Goal: Task Accomplishment & Management: Use online tool/utility

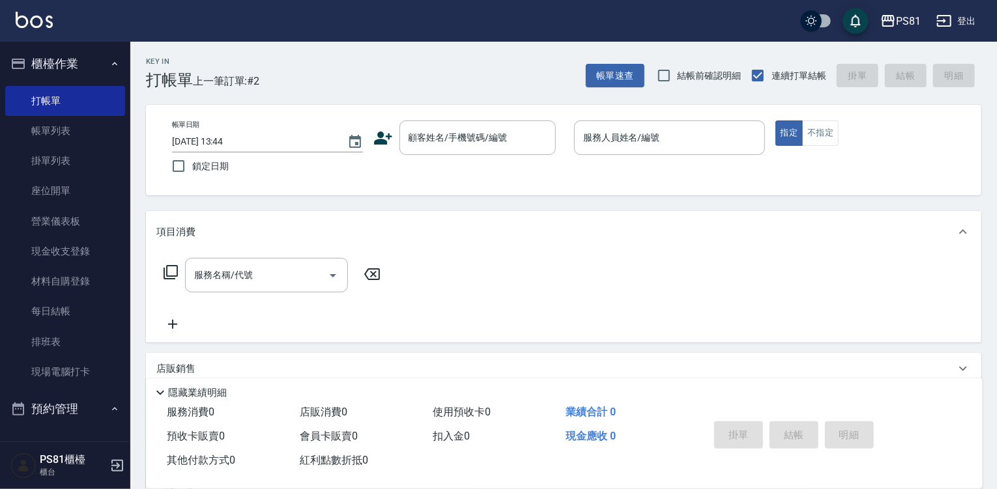
click at [568, 97] on div "Key In 打帳單 上一筆訂單:#2 帳單速查 結帳前確認明細 連續打單結帳 掛單 結帳 明細 帳單日期 [DATE] 13:44 鎖定日期 顧客姓名/手機…" at bounding box center [563, 338] width 867 height 592
drag, startPoint x: 211, startPoint y: 139, endPoint x: 268, endPoint y: 216, distance: 95.5
click at [268, 216] on div "Key In 打帳單 上一筆訂單:#2 帳單速查 結帳前確認明細 連續打單結帳 掛單 結帳 明細 帳單日期 [DATE] 13:44 鎖定日期 顧客姓名/手機…" at bounding box center [563, 338] width 867 height 592
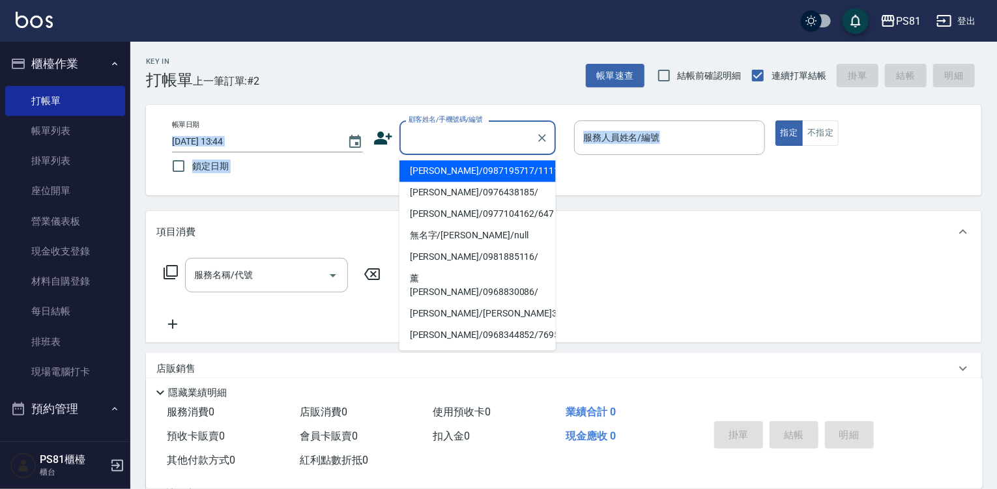
click at [345, 342] on body "PS81 登出 櫃檯作業 打帳單 帳單列表 掛單列表 座位開單 營業儀表板 現金收支登錄 材料自購登錄 每日結帳 排班表 現場電腦打卡 預約管理 預約管理 單…" at bounding box center [498, 316] width 997 height 633
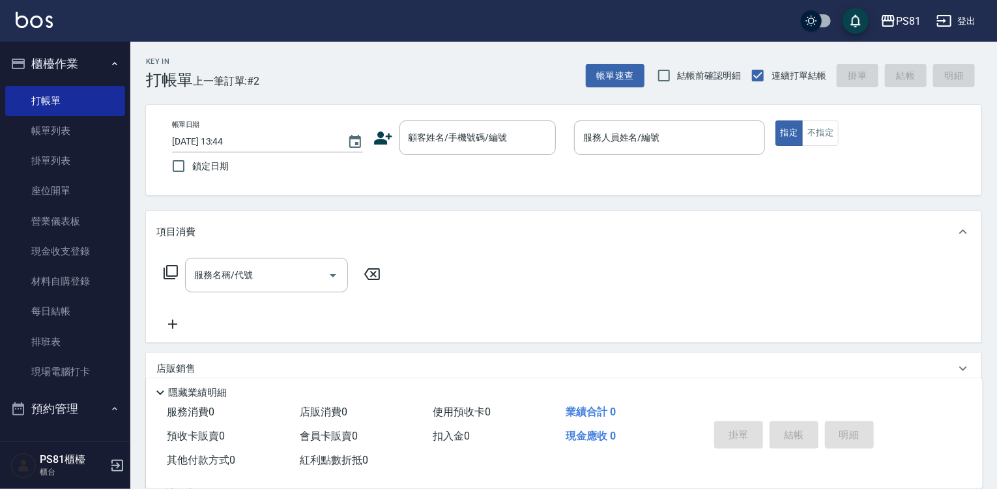
drag, startPoint x: 399, startPoint y: 327, endPoint x: 394, endPoint y: 341, distance: 15.3
click at [394, 341] on div "服務名稱/代號 服務名稱/代號" at bounding box center [564, 298] width 836 height 90
drag, startPoint x: 394, startPoint y: 341, endPoint x: 410, endPoint y: 397, distance: 58.4
click at [410, 397] on div "Key In 打帳單 上一筆訂單:#2 帳單速查 結帳前確認明細 連續打單結帳 掛單 結帳 明細 帳單日期 [DATE] 13:44 鎖定日期 顧客姓名/手機…" at bounding box center [563, 338] width 867 height 592
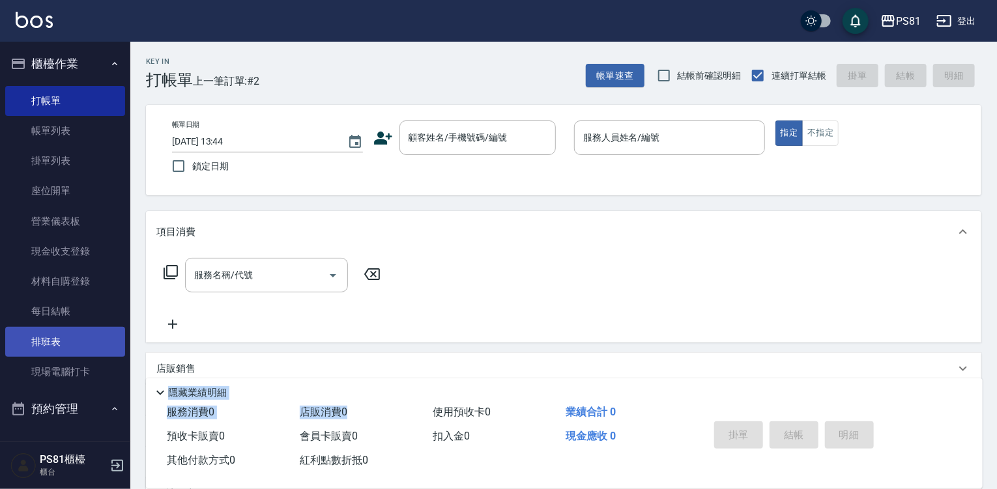
click at [83, 327] on link "排班表" at bounding box center [65, 342] width 120 height 30
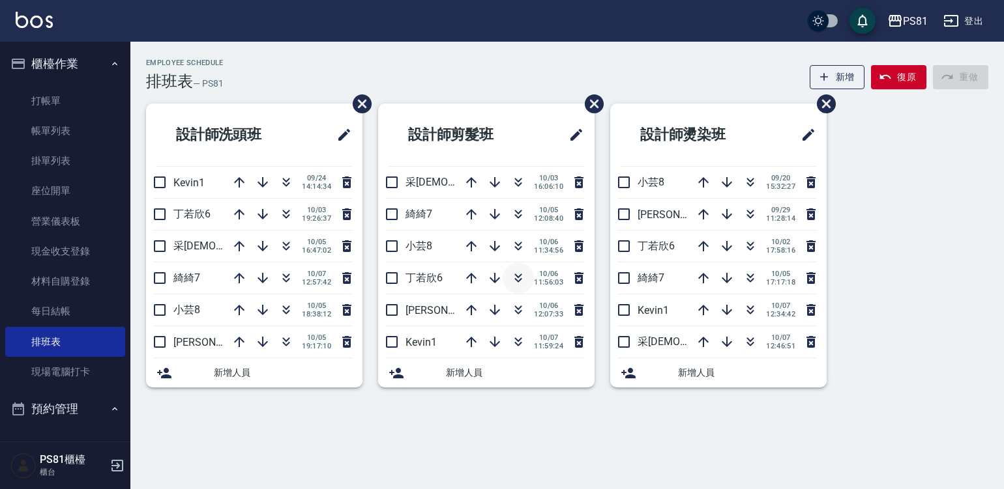
click at [515, 272] on icon "button" at bounding box center [518, 278] width 16 height 16
